Goal: Task Accomplishment & Management: Use online tool/utility

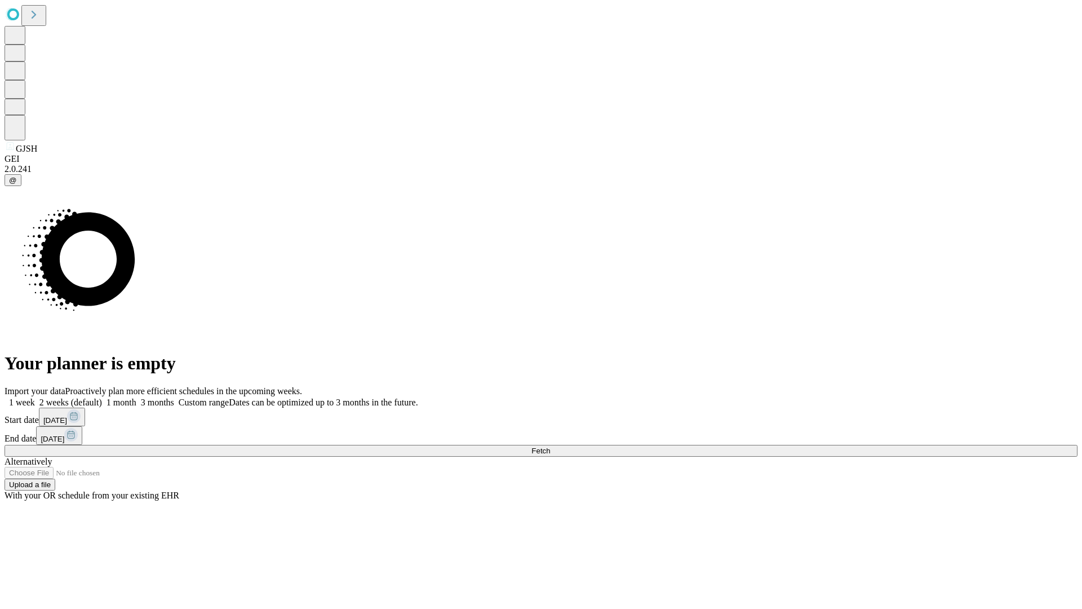
click at [550, 446] on span "Fetch" at bounding box center [541, 450] width 19 height 8
